Goal: Transaction & Acquisition: Book appointment/travel/reservation

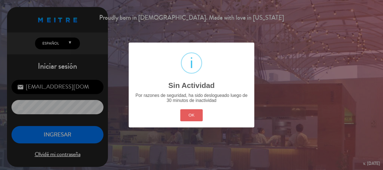
drag, startPoint x: 194, startPoint y: 111, endPoint x: 97, endPoint y: 140, distance: 101.0
click at [193, 111] on button "OK" at bounding box center [191, 115] width 23 height 12
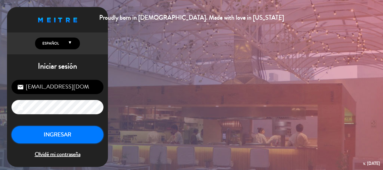
drag, startPoint x: 76, startPoint y: 132, endPoint x: 85, endPoint y: 136, distance: 9.7
click at [76, 134] on button "INGRESAR" at bounding box center [57, 135] width 92 height 18
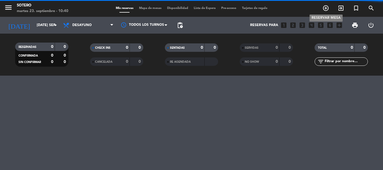
click at [326, 9] on icon "add_circle_outline" at bounding box center [325, 8] width 7 height 7
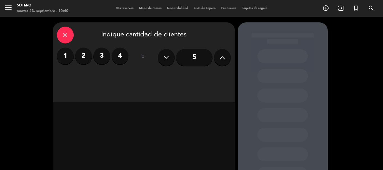
click at [193, 55] on input "5" at bounding box center [194, 57] width 36 height 17
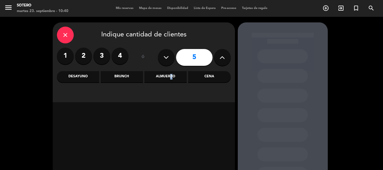
click at [169, 77] on div "Almuerzo" at bounding box center [165, 76] width 42 height 11
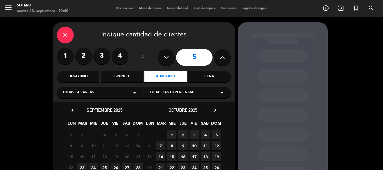
click at [80, 166] on span "23" at bounding box center [81, 167] width 9 height 9
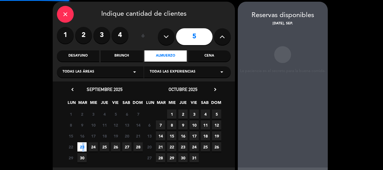
scroll to position [22, 0]
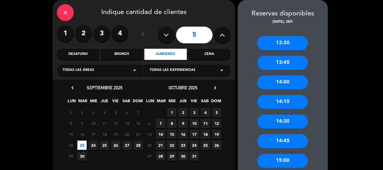
click at [298, 41] on div "13:30" at bounding box center [282, 43] width 50 height 14
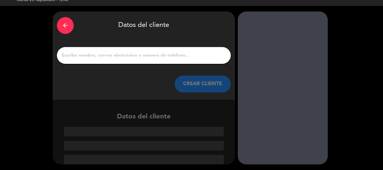
scroll to position [11, 0]
click at [111, 52] on input "1" at bounding box center [143, 56] width 165 height 8
click at [63, 22] on div "arrow_back" at bounding box center [65, 25] width 17 height 17
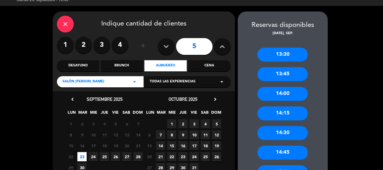
drag, startPoint x: 288, startPoint y: 94, endPoint x: 285, endPoint y: 91, distance: 4.4
click at [289, 94] on div "14:00" at bounding box center [282, 94] width 50 height 14
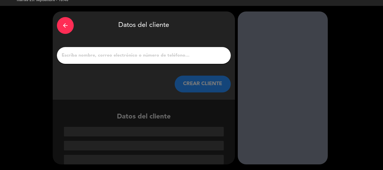
click at [141, 58] on input "1" at bounding box center [143, 56] width 165 height 8
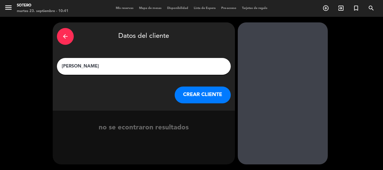
type input "[PERSON_NAME]"
click at [216, 89] on button "CREAR CLIENTE" at bounding box center [203, 95] width 56 height 17
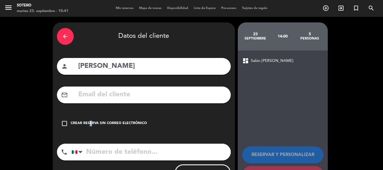
click at [89, 121] on div "Crear reserva sin correo electrónico" at bounding box center [109, 124] width 76 height 6
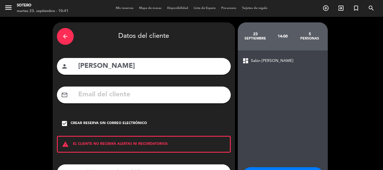
click at [288, 122] on div "dashboard Salón [PERSON_NAME] RESERVAR Y PERSONALIZAR RESERVAR Y TERMINAR" at bounding box center [283, 130] width 90 height 160
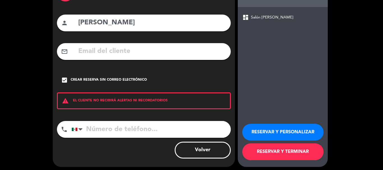
scroll to position [46, 0]
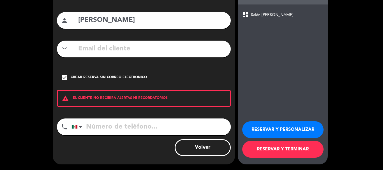
click at [144, 127] on input "tel" at bounding box center [150, 127] width 159 height 17
type input "5540880657"
click at [307, 128] on button "RESERVAR Y PERSONALIZAR" at bounding box center [282, 129] width 81 height 17
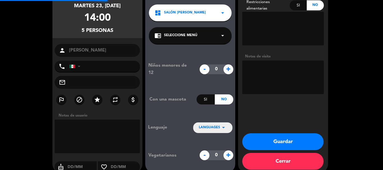
type input "[PHONE_NUMBER]"
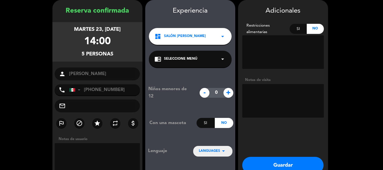
click at [353, 74] on booking-confirmed "Reserva confirmada martes 23, [DATE] 14:00 5 personas person [PERSON_NAME] phon…" at bounding box center [192, 98] width 372 height 196
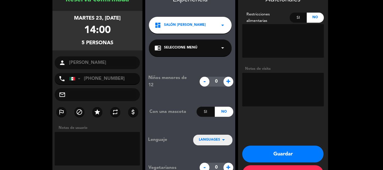
scroll to position [45, 0]
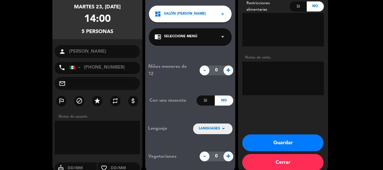
click at [256, 71] on textarea at bounding box center [283, 79] width 82 height 34
click at [293, 135] on button "Guardar" at bounding box center [282, 143] width 81 height 17
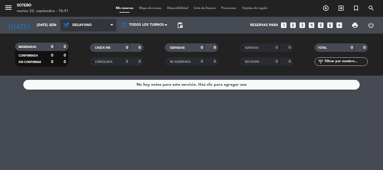
click at [82, 22] on span "Desayuno" at bounding box center [88, 25] width 56 height 12
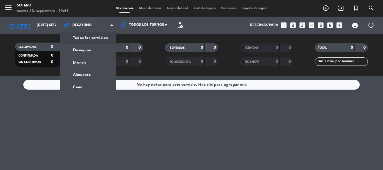
click at [86, 34] on div "menu [PERSON_NAME] 23. septiembre - 10:41 Mis reservas Mapa de mesas Disponibil…" at bounding box center [191, 38] width 383 height 76
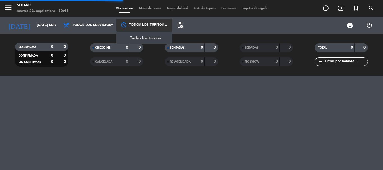
click at [151, 27] on div at bounding box center [144, 25] width 56 height 13
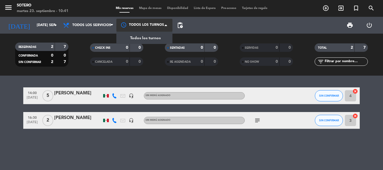
click at [149, 33] on div "Todos los turnos" at bounding box center [144, 38] width 56 height 12
